Goal: Task Accomplishment & Management: Complete application form

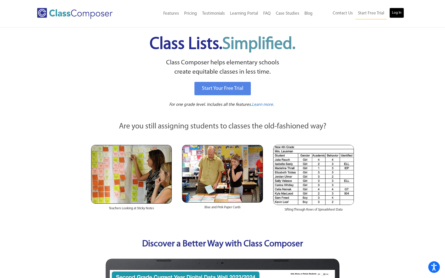
click at [393, 13] on link "Log In" at bounding box center [397, 13] width 15 height 10
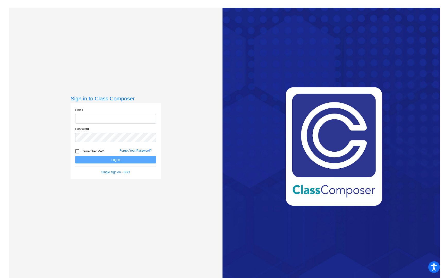
type input "[EMAIL_ADDRESS][PERSON_NAME][DOMAIN_NAME]"
click at [110, 160] on button "Log In" at bounding box center [115, 159] width 81 height 7
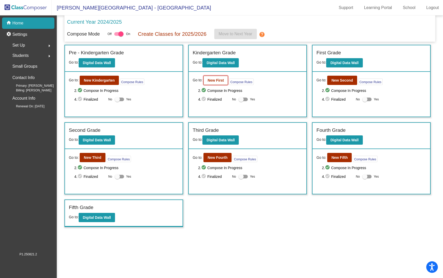
click at [217, 82] on b "New First" at bounding box center [216, 80] width 16 height 4
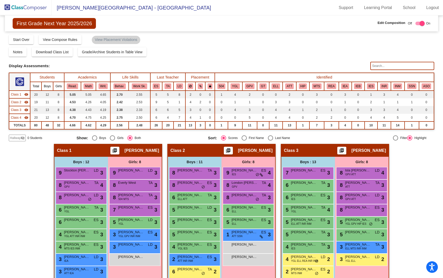
click at [16, 102] on span "Class 2" at bounding box center [16, 102] width 10 height 5
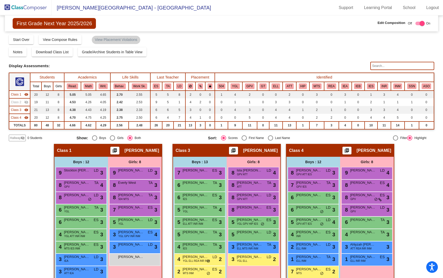
scroll to position [0, 0]
click at [23, 101] on div "Class 2 visibility_off" at bounding box center [20, 102] width 18 height 5
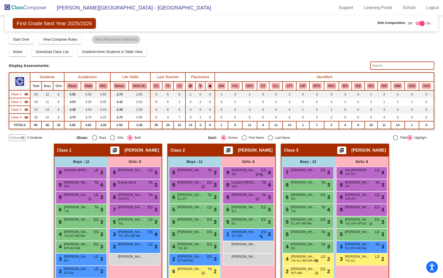
click at [16, 126] on td "TOTALS" at bounding box center [19, 125] width 21 height 8
click at [16, 103] on span "Class 2" at bounding box center [16, 102] width 10 height 5
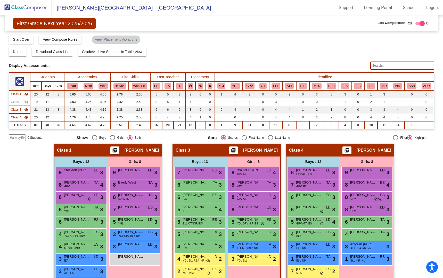
click at [16, 101] on span "Class 2" at bounding box center [16, 102] width 10 height 5
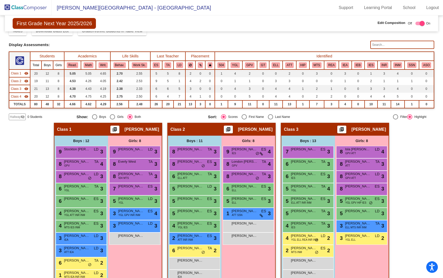
scroll to position [6, 0]
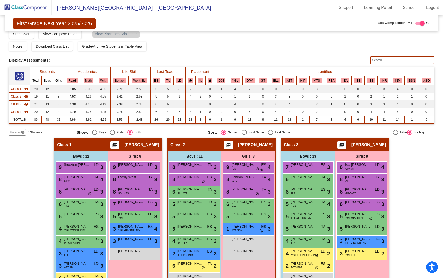
click at [16, 134] on span "Hallway" at bounding box center [15, 132] width 11 height 5
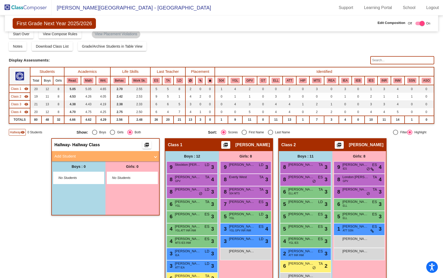
click at [154, 157] on span at bounding box center [155, 157] width 2 height 6
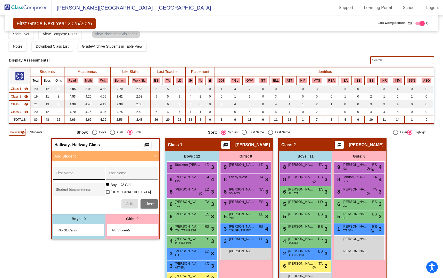
click at [78, 175] on input "First Name" at bounding box center [79, 175] width 46 height 4
type input "[PERSON_NAME]"
click at [119, 175] on input "Last Name" at bounding box center [132, 175] width 46 height 4
type input "[PERSON_NAME]"
click at [125, 200] on button "Add" at bounding box center [129, 204] width 16 height 9
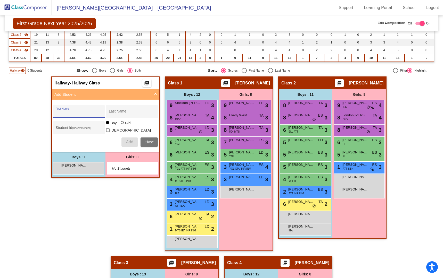
scroll to position [67, 0]
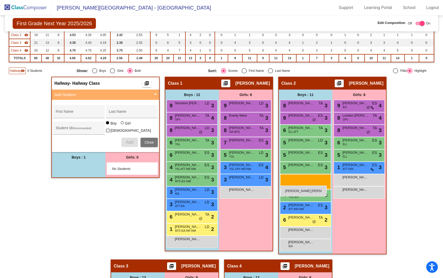
drag, startPoint x: 87, startPoint y: 167, endPoint x: 279, endPoint y: 186, distance: 193.8
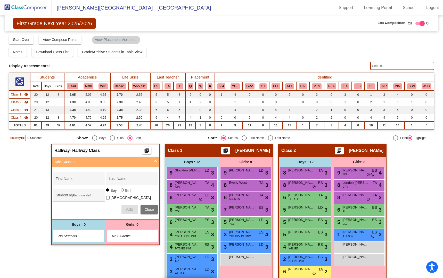
scroll to position [0, 0]
